Goal: Task Accomplishment & Management: Manage account settings

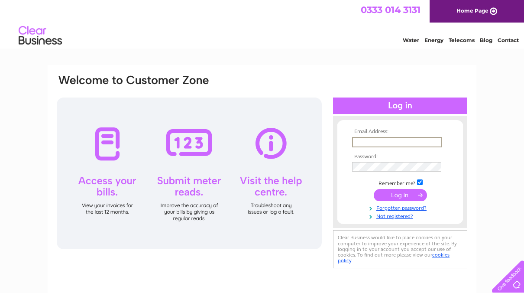
click at [417, 144] on input "text" at bounding box center [397, 142] width 90 height 10
type input "ianpcowling@tiscali.co.uk"
click at [396, 192] on input "submit" at bounding box center [400, 194] width 53 height 12
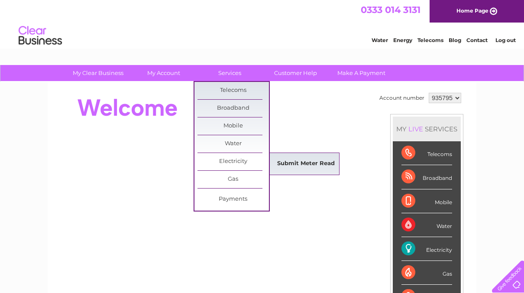
click at [293, 161] on link "Submit Meter Read" at bounding box center [305, 163] width 71 height 17
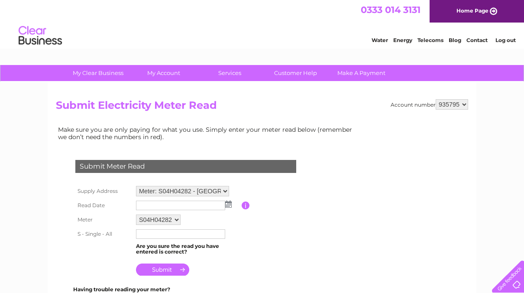
click at [229, 204] on img at bounding box center [228, 203] width 6 height 7
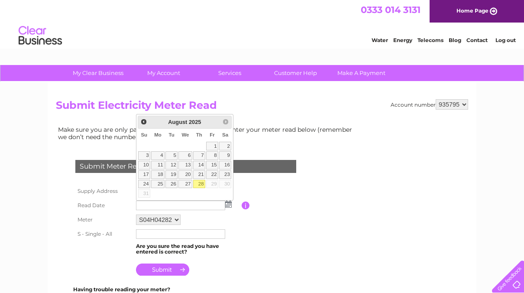
click at [200, 184] on link "28" at bounding box center [199, 184] width 12 height 9
type input "[DATE]"
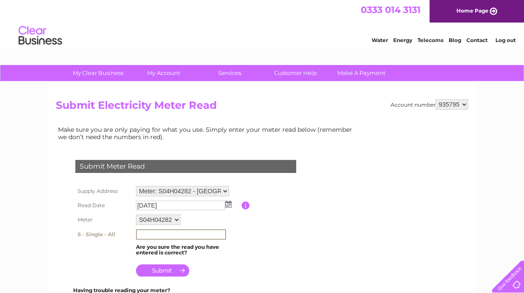
click at [175, 236] on input "text" at bounding box center [181, 234] width 90 height 10
type input "58818"
click at [173, 268] on input "submit" at bounding box center [162, 269] width 53 height 12
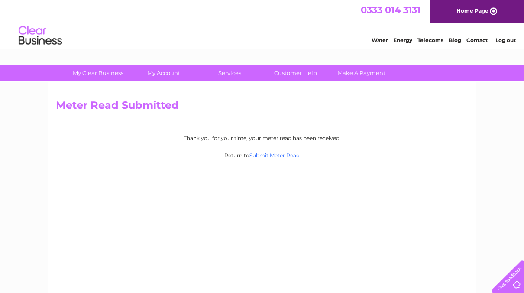
click at [266, 155] on link "Submit Meter Read" at bounding box center [274, 155] width 50 height 6
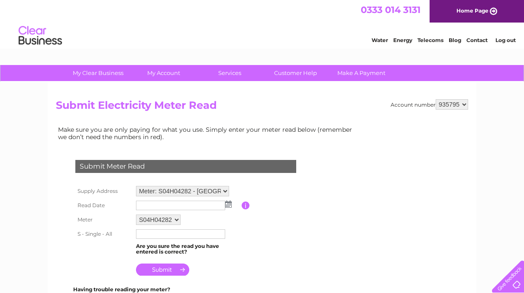
click at [465, 106] on select "935795" at bounding box center [452, 104] width 32 height 10
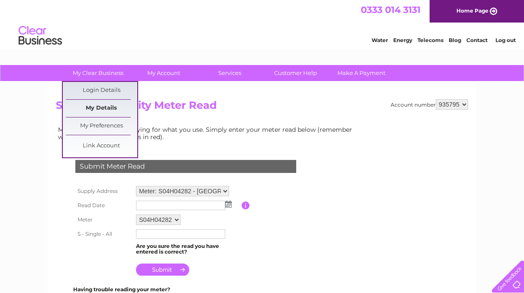
click at [96, 108] on link "My Details" at bounding box center [101, 108] width 71 height 17
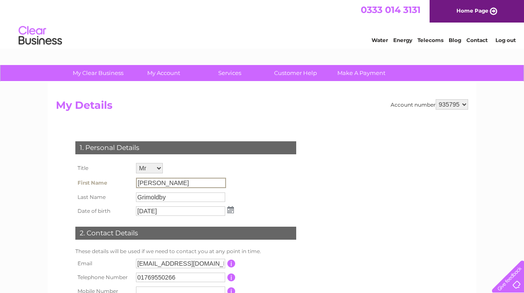
drag, startPoint x: 167, startPoint y: 184, endPoint x: 128, endPoint y: 181, distance: 38.6
click at [128, 181] on tr "First Name Michael" at bounding box center [154, 182] width 163 height 15
click at [197, 184] on input "Michael" at bounding box center [181, 183] width 90 height 10
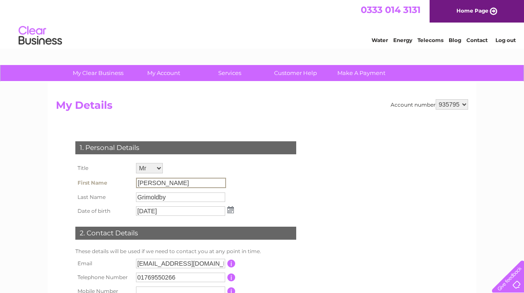
drag, startPoint x: 197, startPoint y: 184, endPoint x: 177, endPoint y: 168, distance: 25.6
click at [177, 168] on td "Mr Mrs Ms Miss Dr Rev Prof Other" at bounding box center [185, 168] width 102 height 15
click at [176, 194] on input "Grimoldby" at bounding box center [181, 196] width 90 height 10
click at [176, 207] on input "19/07/1950" at bounding box center [181, 210] width 90 height 10
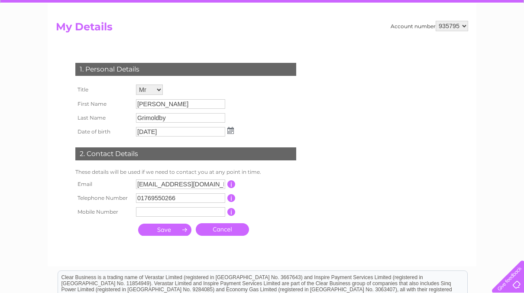
scroll to position [87, 0]
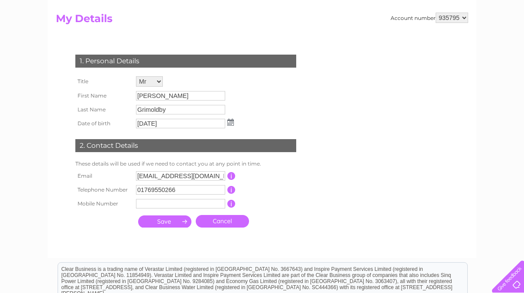
click at [232, 192] on input "button" at bounding box center [231, 190] width 8 height 8
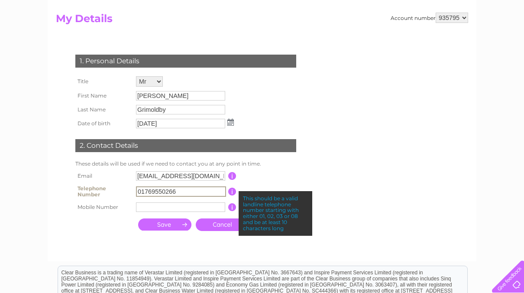
click at [181, 190] on input "01769550266" at bounding box center [181, 191] width 90 height 10
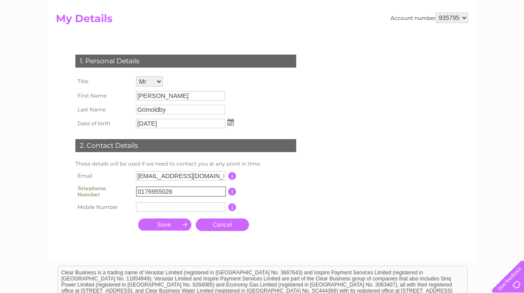
type input "0176955026"
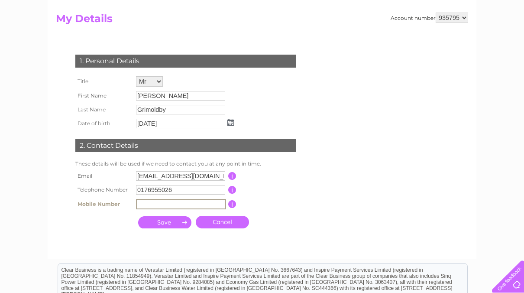
click at [139, 204] on input "text" at bounding box center [181, 204] width 90 height 10
type input "07989403771"
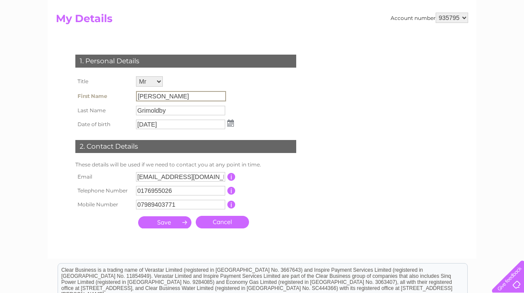
click at [172, 99] on input "Michael" at bounding box center [181, 96] width 90 height 10
click at [158, 82] on select "Mr Mrs Ms Miss Dr Rev Prof Other" at bounding box center [150, 81] width 28 height 11
click at [136, 76] on select "Mr Mrs Ms Miss Dr Rev Prof Other" at bounding box center [150, 81] width 28 height 11
click at [165, 93] on input "Michael" at bounding box center [181, 96] width 90 height 10
click at [166, 95] on input "Michael" at bounding box center [181, 96] width 90 height 10
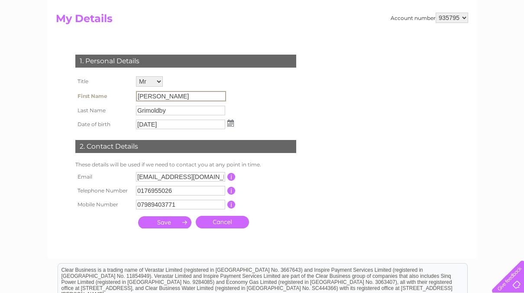
click at [166, 95] on input "Michael" at bounding box center [181, 96] width 90 height 10
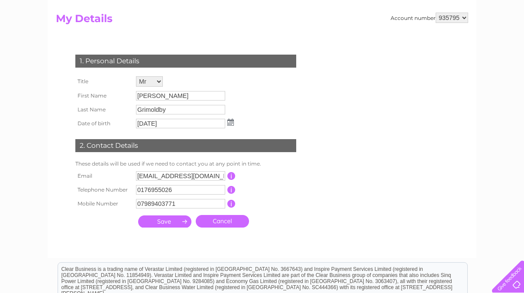
drag, startPoint x: 166, startPoint y: 95, endPoint x: 235, endPoint y: 74, distance: 72.4
click at [235, 74] on td "1. Personal Details" at bounding box center [185, 60] width 225 height 28
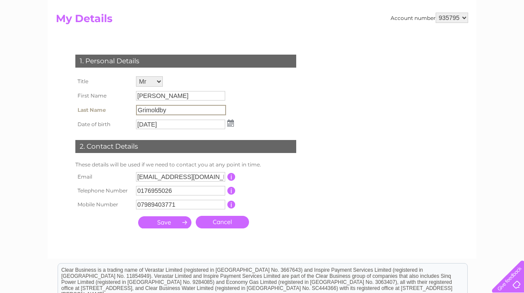
click at [178, 109] on input "Grimoldby" at bounding box center [181, 110] width 90 height 10
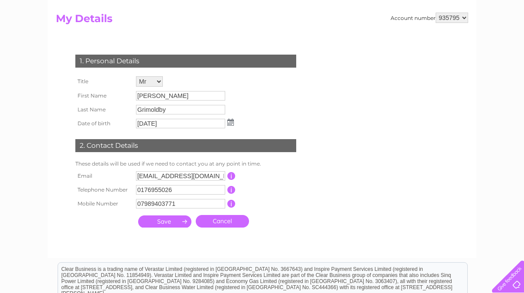
drag, startPoint x: 178, startPoint y: 109, endPoint x: 173, endPoint y: 82, distance: 27.3
click at [173, 82] on td "Mr Mrs Ms Miss Dr Rev Prof Other" at bounding box center [185, 81] width 102 height 15
click at [197, 192] on input "0176955026" at bounding box center [180, 190] width 89 height 10
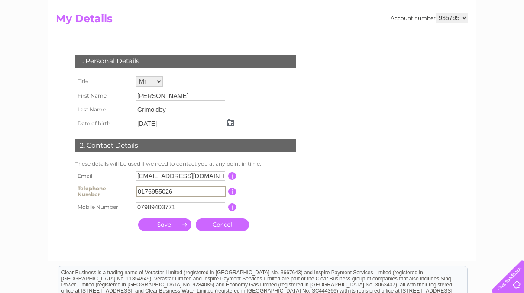
drag, startPoint x: 145, startPoint y: 190, endPoint x: 152, endPoint y: 190, distance: 6.9
click at [152, 190] on input "0176955026" at bounding box center [181, 191] width 90 height 10
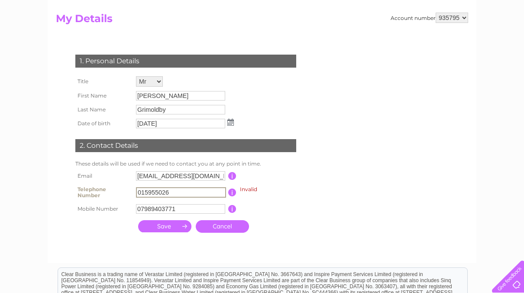
click at [150, 191] on input "015955026" at bounding box center [181, 192] width 90 height 10
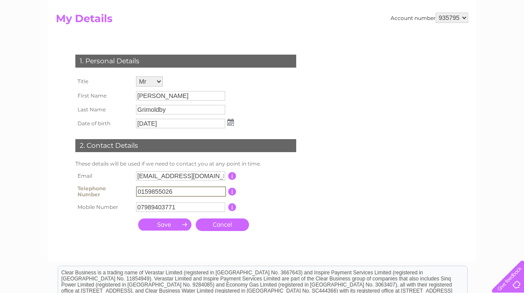
click at [150, 191] on input "0159855026" at bounding box center [181, 191] width 90 height 10
drag, startPoint x: 155, startPoint y: 191, endPoint x: 168, endPoint y: 193, distance: 13.5
click at [168, 193] on input "0159855026" at bounding box center [181, 191] width 90 height 10
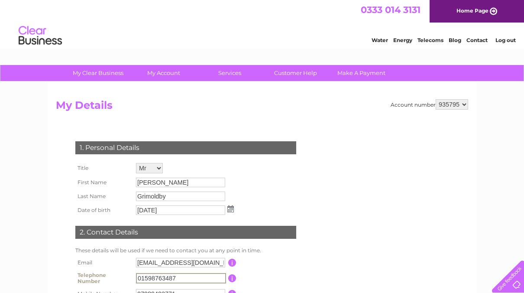
scroll to position [210, 0]
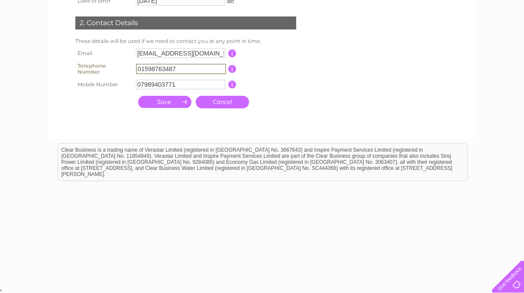
type input "01598763487"
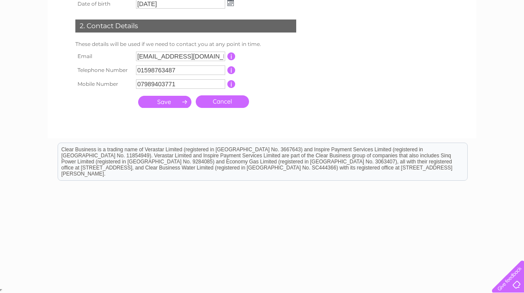
click at [170, 106] on input "submit" at bounding box center [164, 102] width 53 height 12
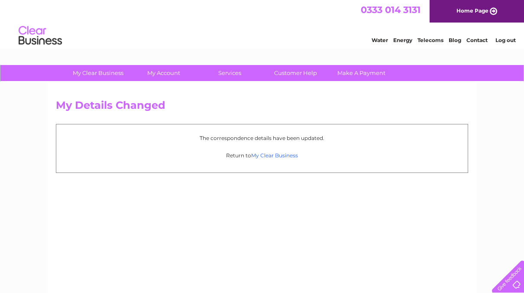
click at [271, 157] on link "My Clear Business" at bounding box center [274, 155] width 47 height 6
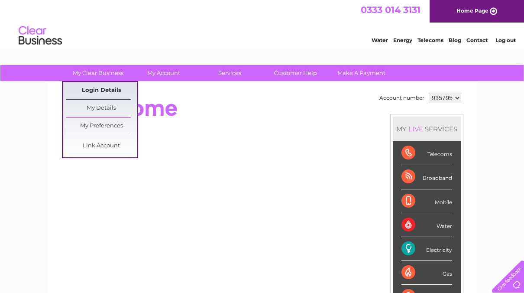
click at [102, 86] on link "Login Details" at bounding box center [101, 90] width 71 height 17
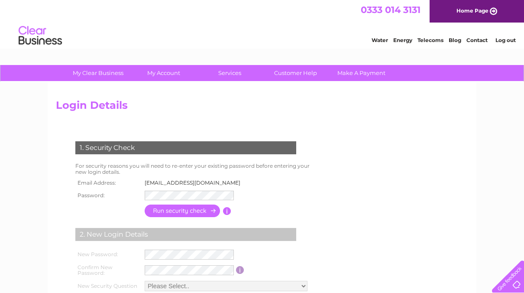
click at [226, 211] on input "button" at bounding box center [227, 211] width 8 height 8
click at [206, 210] on input "button" at bounding box center [183, 210] width 76 height 13
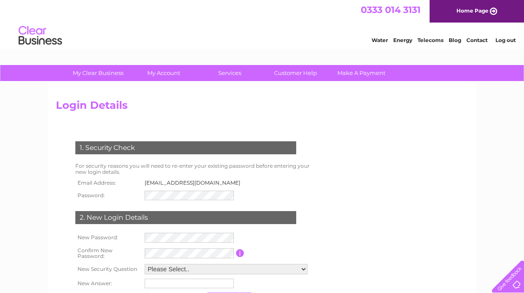
click at [449, 205] on form "1. Security Check For security reasons you will need to re-enter your existing …" at bounding box center [262, 224] width 412 height 200
click at [294, 71] on link "Customer Help" at bounding box center [295, 73] width 71 height 16
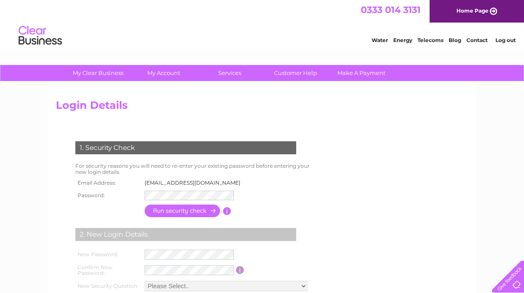
click at [504, 42] on link "Log out" at bounding box center [505, 40] width 20 height 6
